Goal: Task Accomplishment & Management: Use online tool/utility

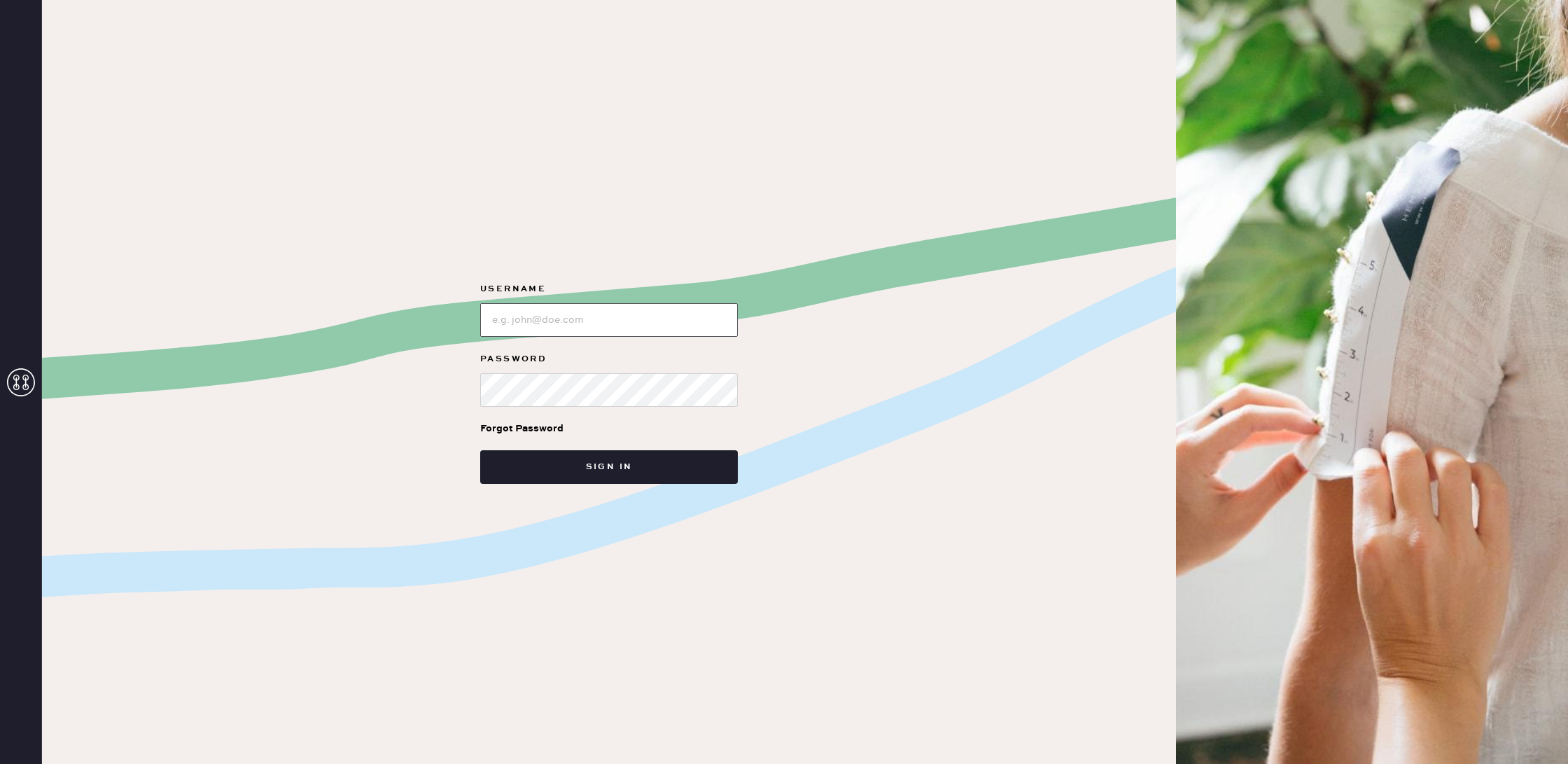
click at [571, 315] on input "loginName" at bounding box center [609, 320] width 258 height 34
type input "reformationuppereastside"
click at [480, 450] on button "Sign in" at bounding box center [609, 467] width 258 height 34
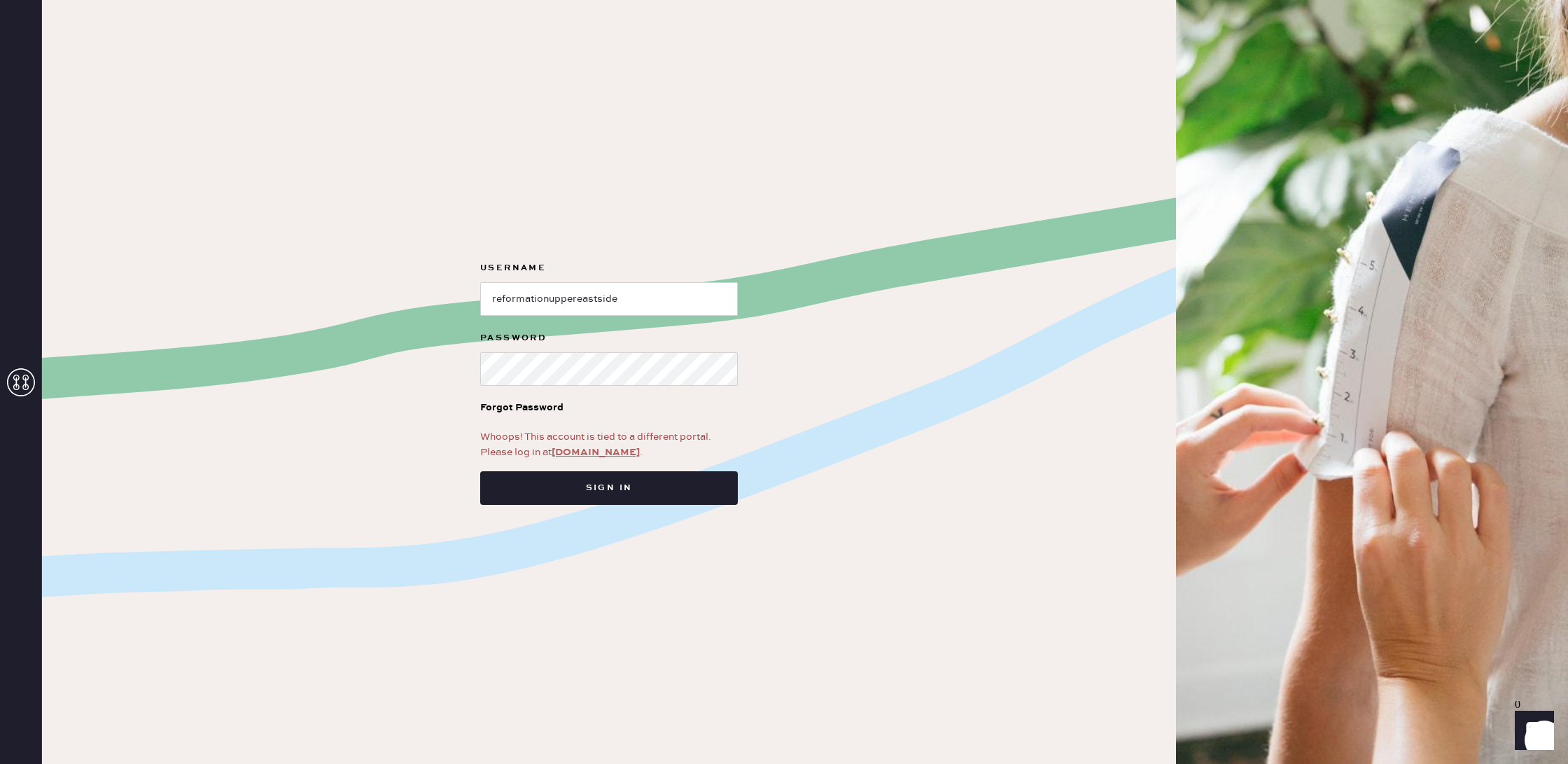
click at [610, 454] on link "app.hemster.co" at bounding box center [596, 452] width 88 height 12
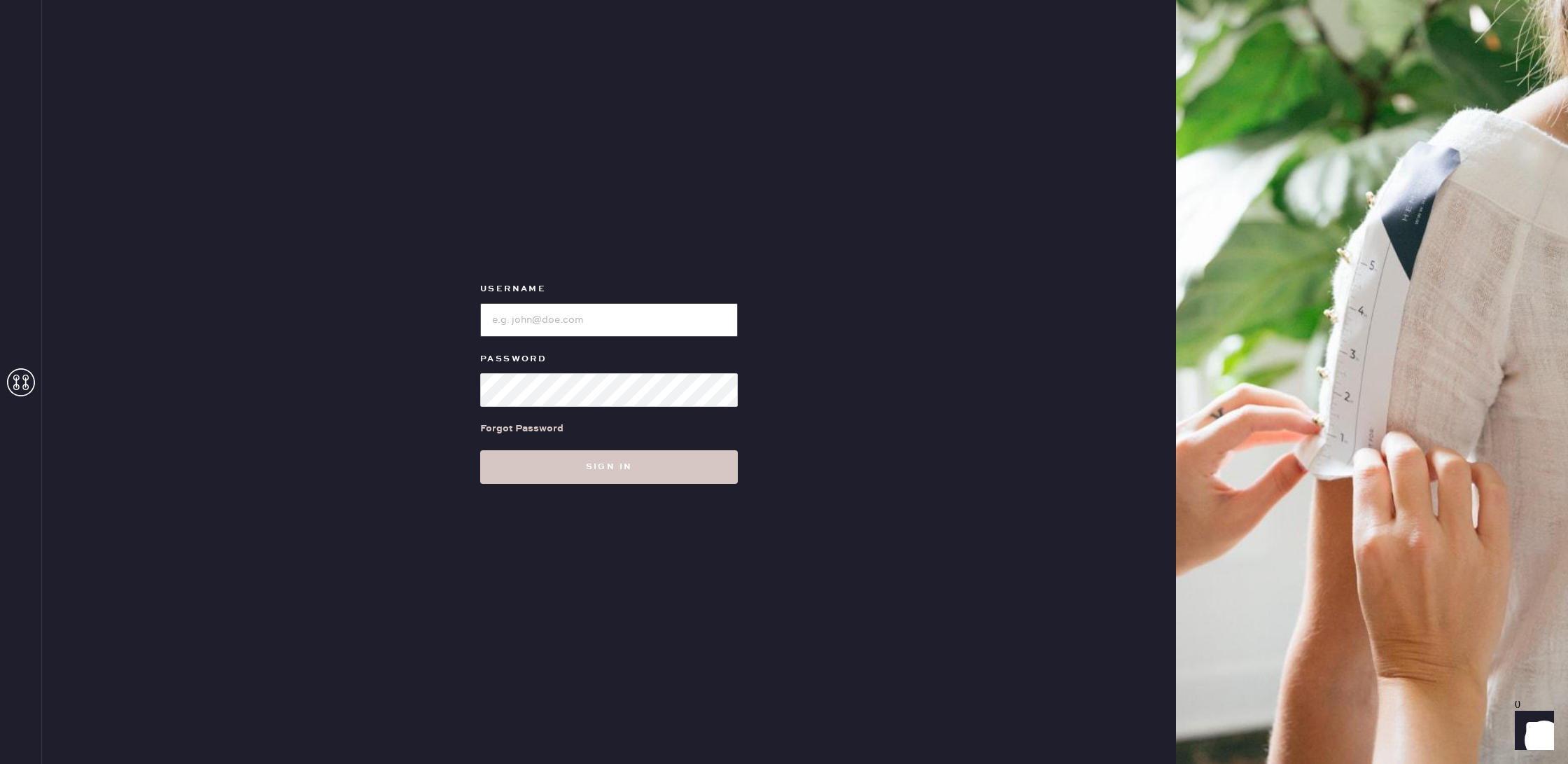
click at [542, 307] on input "loginName" at bounding box center [609, 320] width 258 height 34
type input "reformationuppereastside"
click at [480, 450] on button "Sign in" at bounding box center [609, 467] width 258 height 34
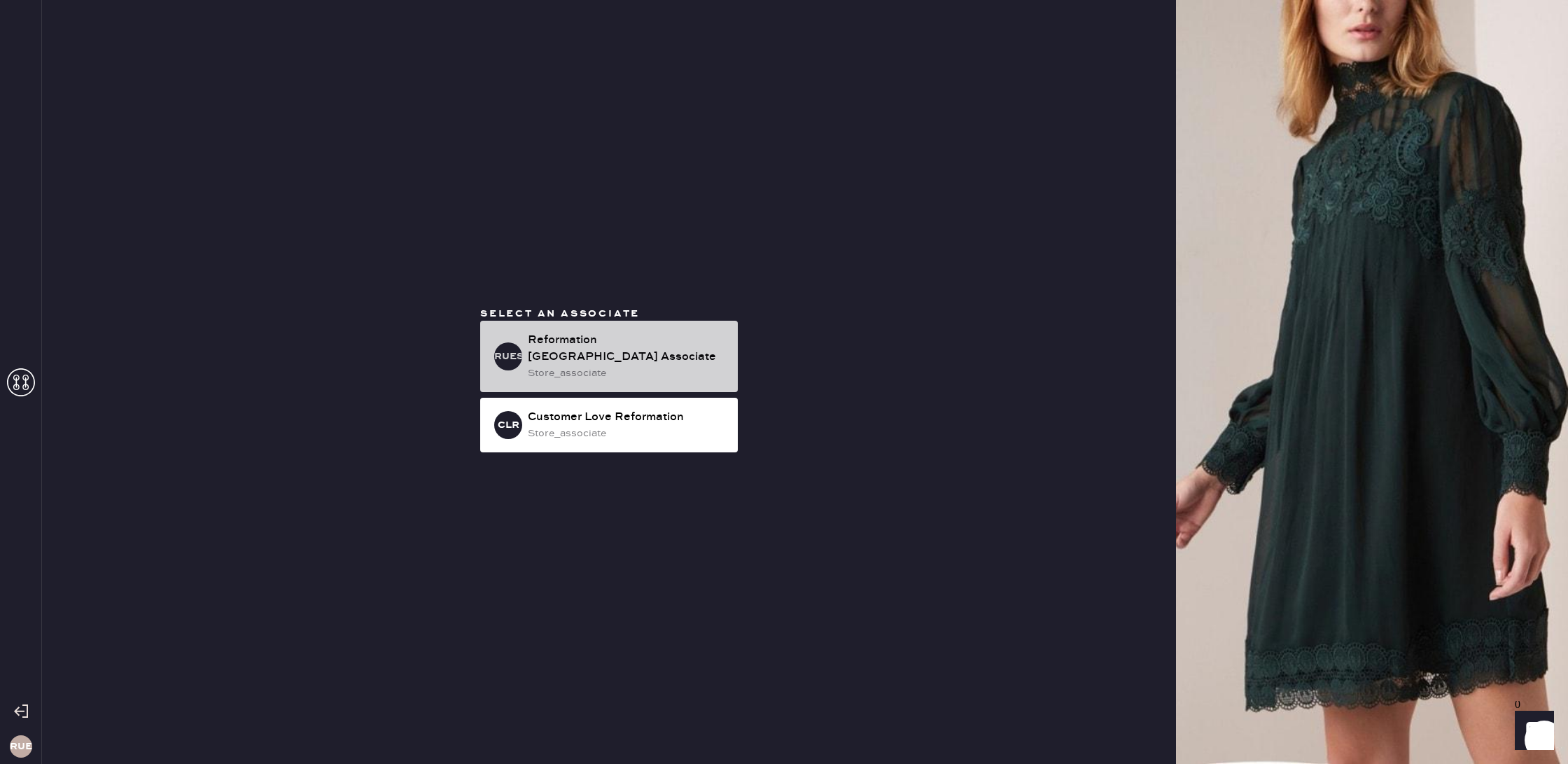
click at [617, 379] on div "store_associate" at bounding box center [627, 373] width 199 height 15
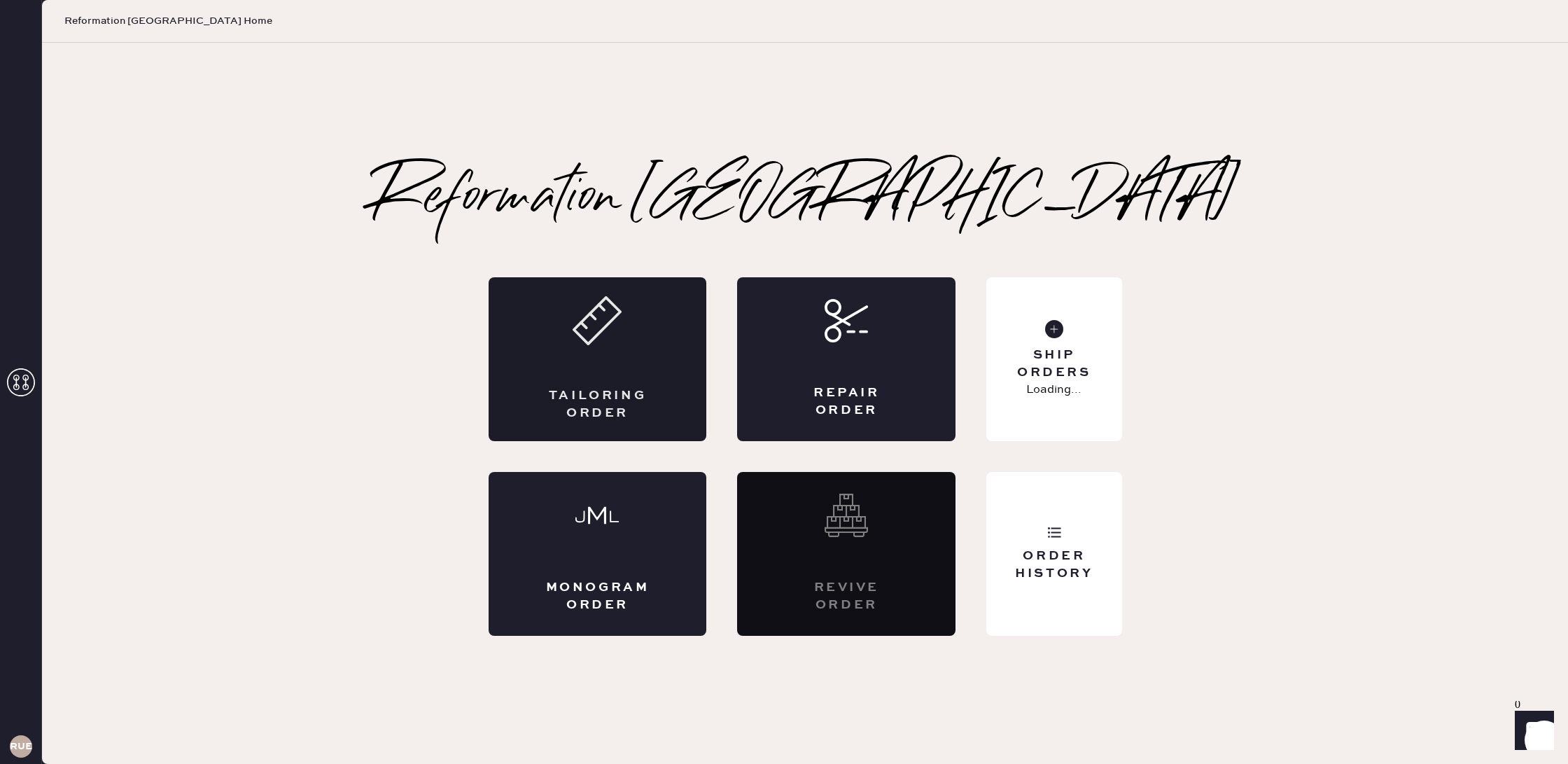
click at [618, 377] on div "Tailoring Order" at bounding box center [598, 359] width 218 height 164
